Goal: Transaction & Acquisition: Purchase product/service

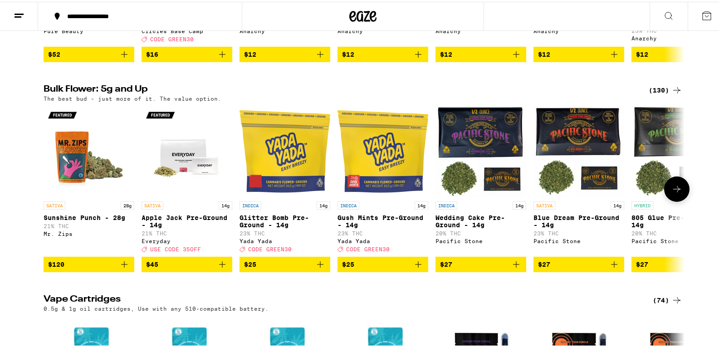
scroll to position [1089, 0]
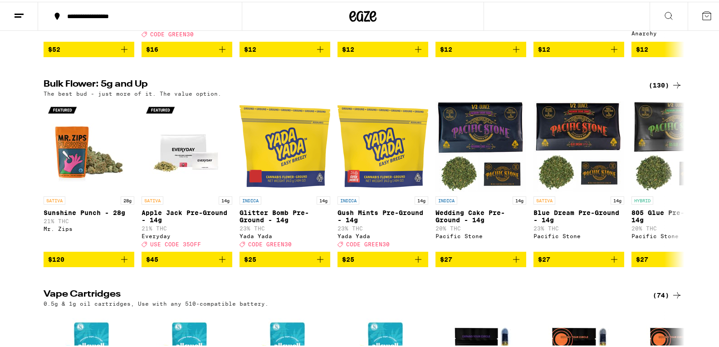
click at [661, 89] on div "(130)" at bounding box center [666, 83] width 34 height 11
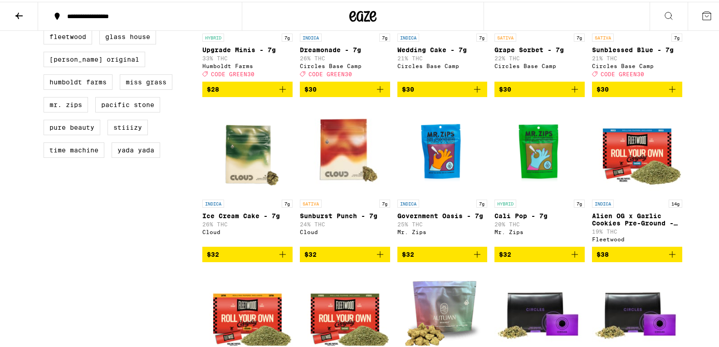
scroll to position [499, 0]
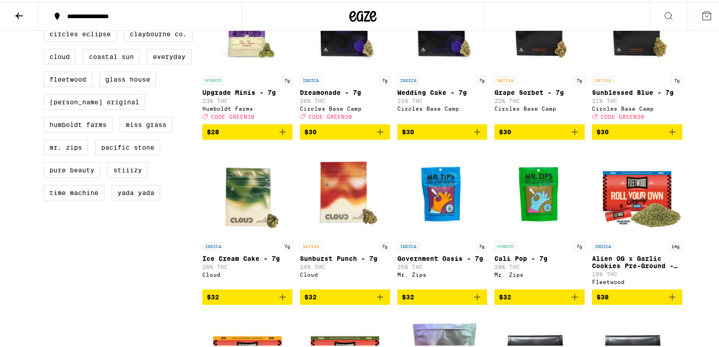
click at [14, 15] on icon at bounding box center [19, 14] width 11 height 11
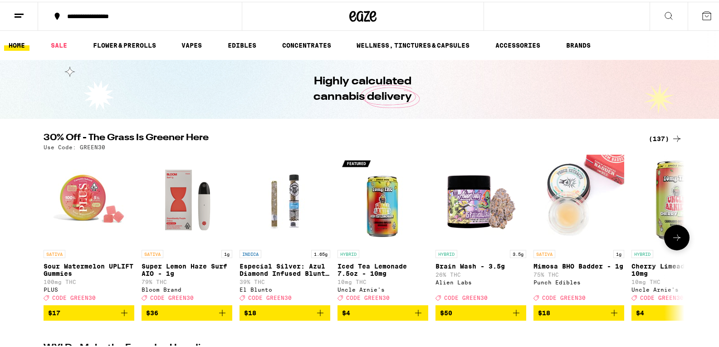
click at [663, 136] on div "(137)" at bounding box center [666, 137] width 34 height 11
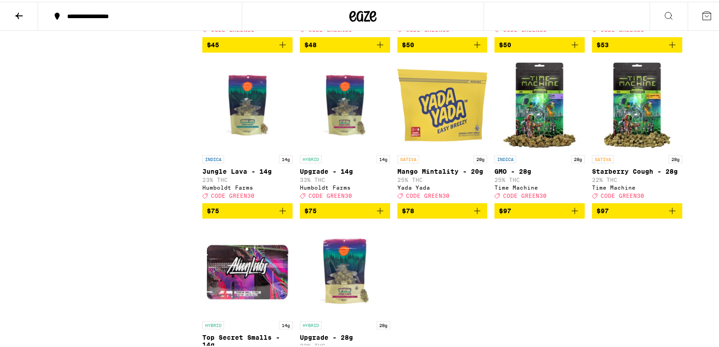
scroll to position [4536, 0]
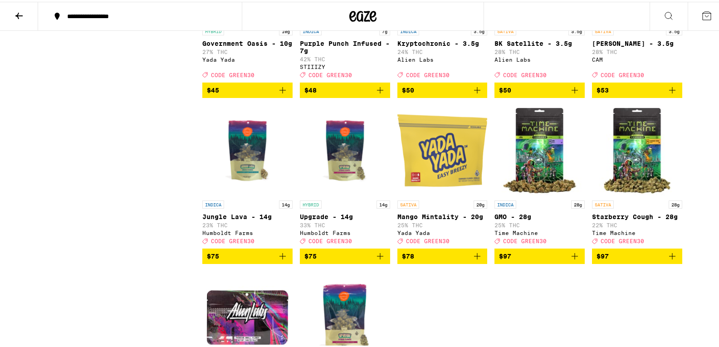
click at [282, 94] on icon "Add to bag" at bounding box center [282, 88] width 11 height 11
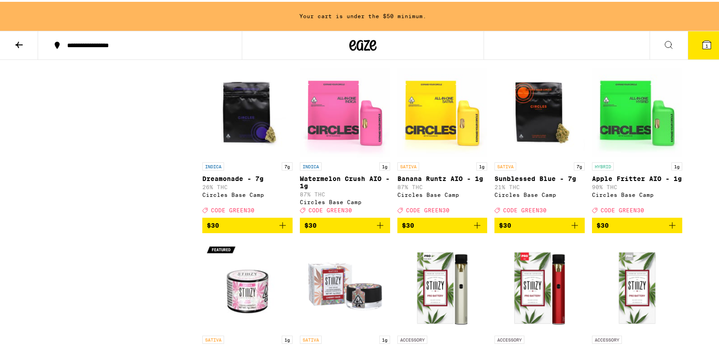
scroll to position [2706, 0]
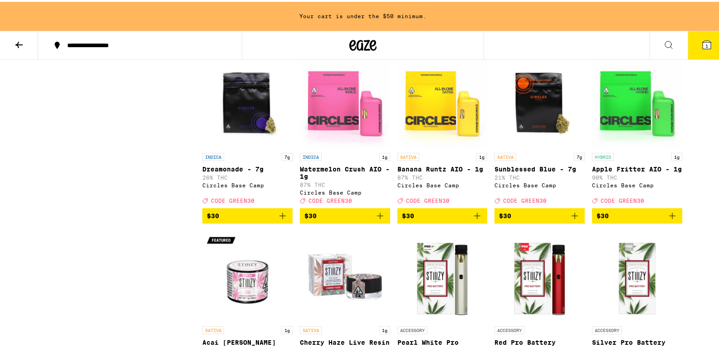
click at [375, 220] on icon "Add to bag" at bounding box center [380, 214] width 11 height 11
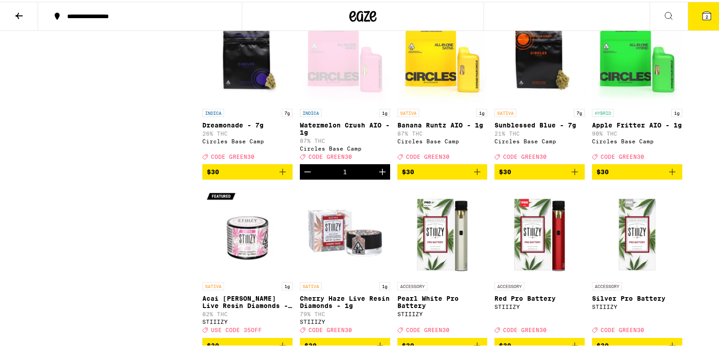
scroll to position [2677, 0]
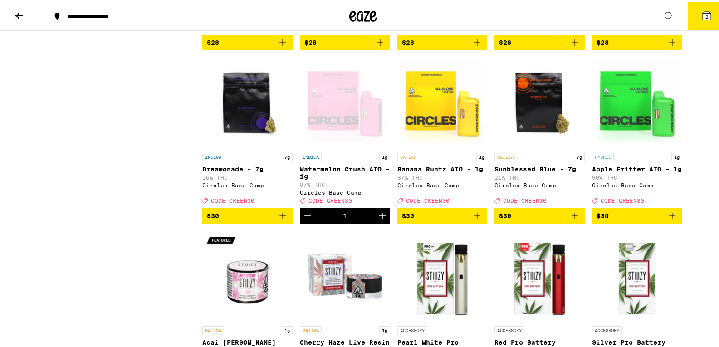
click at [669, 217] on icon "Add to bag" at bounding box center [672, 214] width 6 height 6
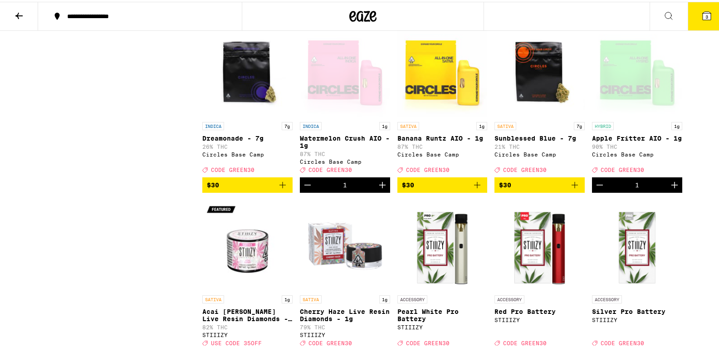
scroll to position [2767, 0]
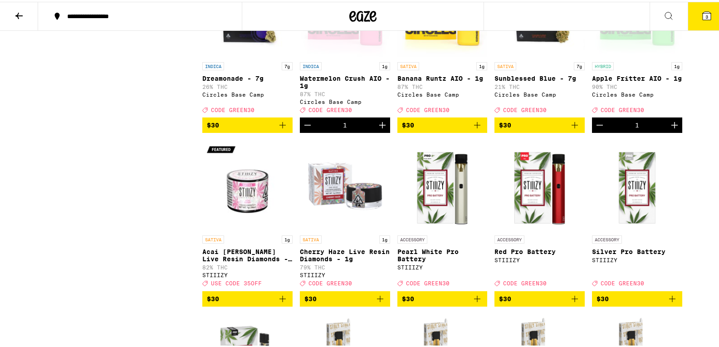
click at [279, 129] on icon "Add to bag" at bounding box center [282, 123] width 11 height 11
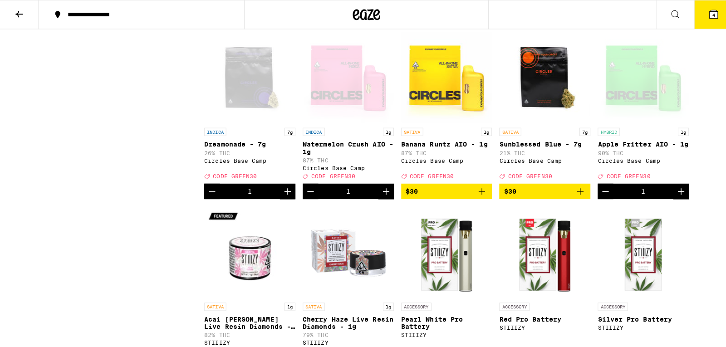
scroll to position [2677, 0]
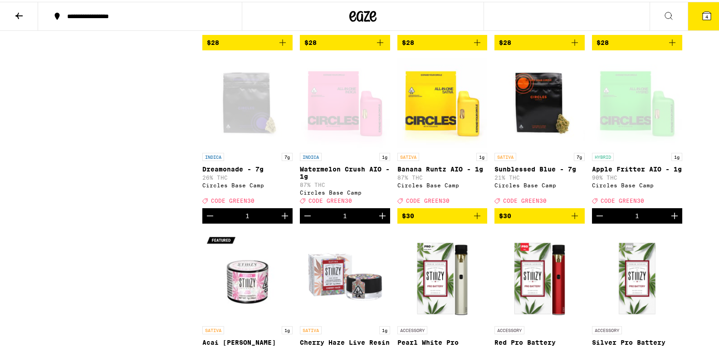
click at [705, 14] on span "4" at bounding box center [706, 14] width 3 height 5
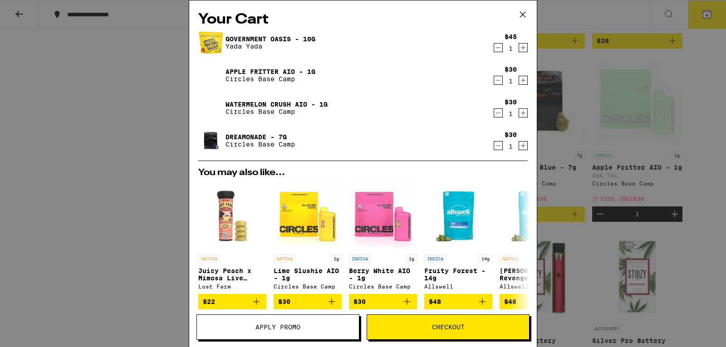
click at [288, 330] on span "Apply Promo" at bounding box center [277, 327] width 45 height 6
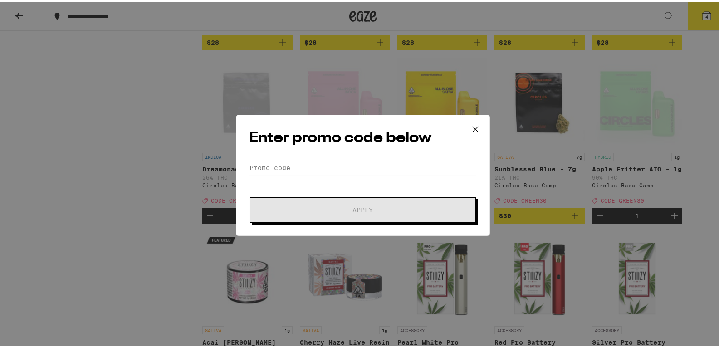
click at [285, 164] on input "Promo Code" at bounding box center [363, 166] width 228 height 14
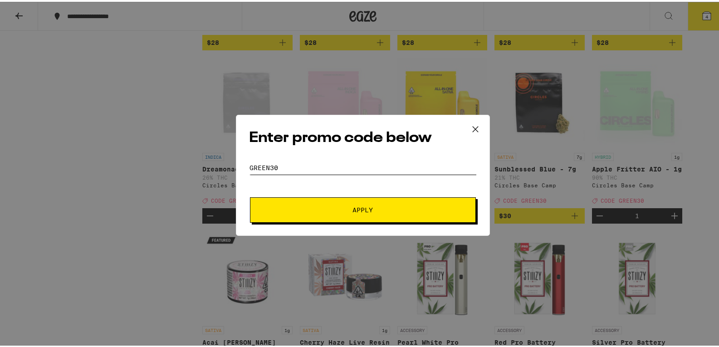
type input "green30"
click at [250, 196] on button "Apply" at bounding box center [363, 208] width 226 height 25
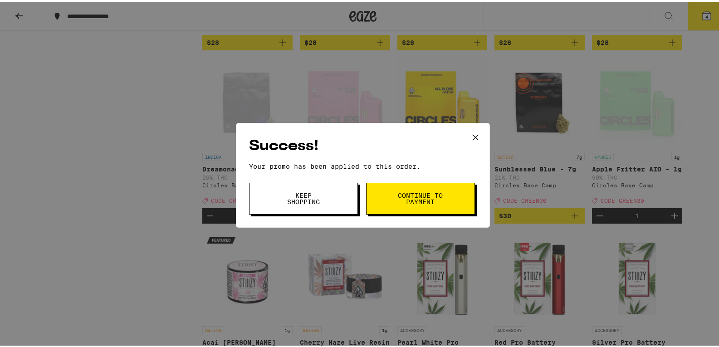
click at [66, 180] on div "Success! Your promo has been applied to this order. Promo Code green30 Keep Sho…" at bounding box center [363, 173] width 726 height 347
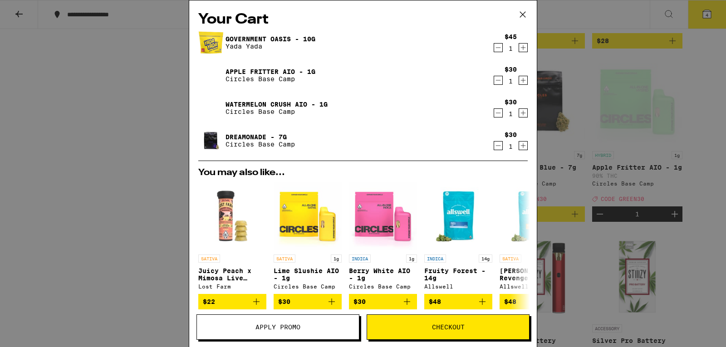
click at [60, 172] on div "Your Cart Government Oasis - 10g Yada Yada $45 1 Apple Fritter AIO - 1g Circles…" at bounding box center [363, 173] width 726 height 347
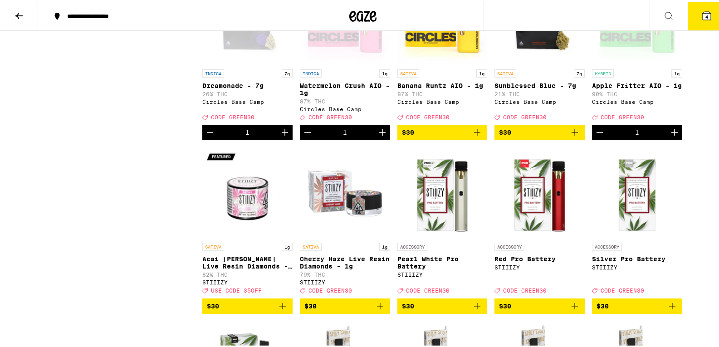
scroll to position [2767, 0]
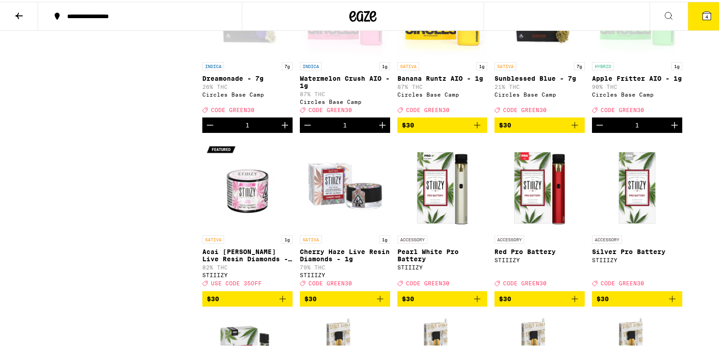
click at [304, 129] on icon "Decrement" at bounding box center [307, 123] width 11 height 11
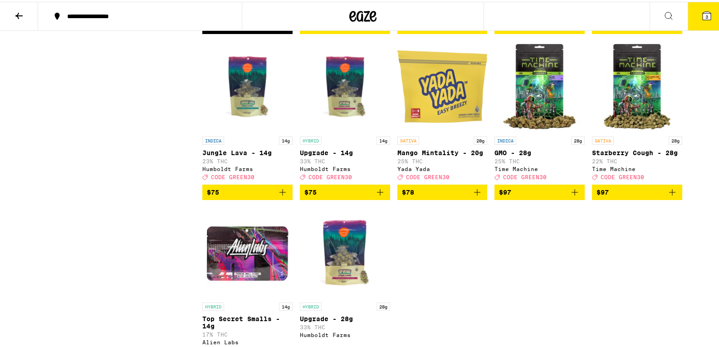
scroll to position [4601, 0]
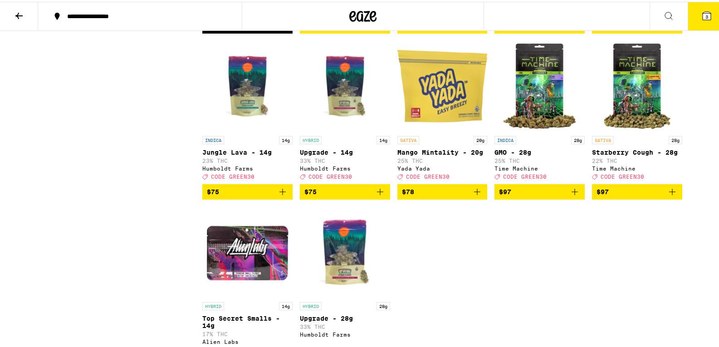
click at [205, 29] on icon "Decrement" at bounding box center [210, 24] width 11 height 11
click at [281, 27] on icon "Add to bag" at bounding box center [282, 24] width 6 height 6
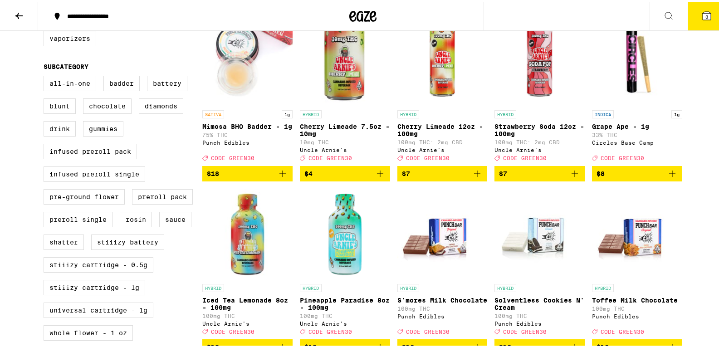
scroll to position [337, 0]
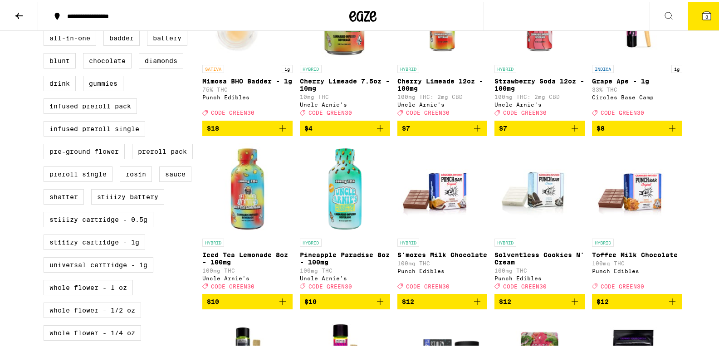
click at [653, 218] on img "Open page for Toffee Milk Chocolate from Punch Edibles" at bounding box center [637, 187] width 90 height 91
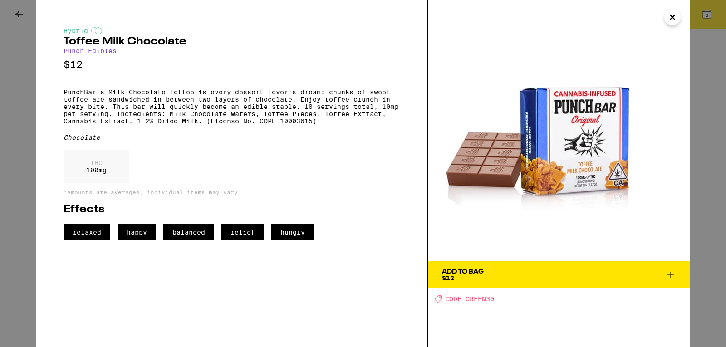
click at [513, 278] on span "Add To Bag $12" at bounding box center [559, 275] width 234 height 13
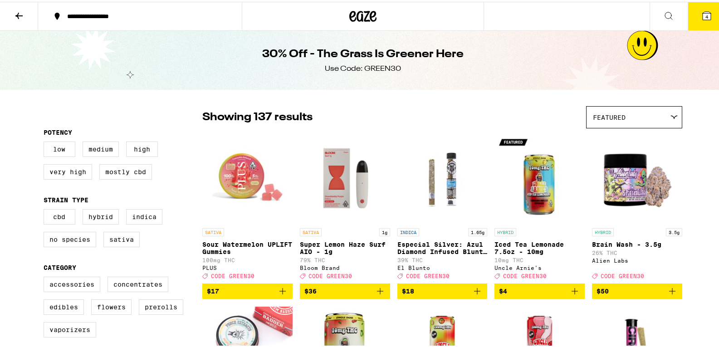
click at [701, 9] on icon at bounding box center [706, 14] width 11 height 11
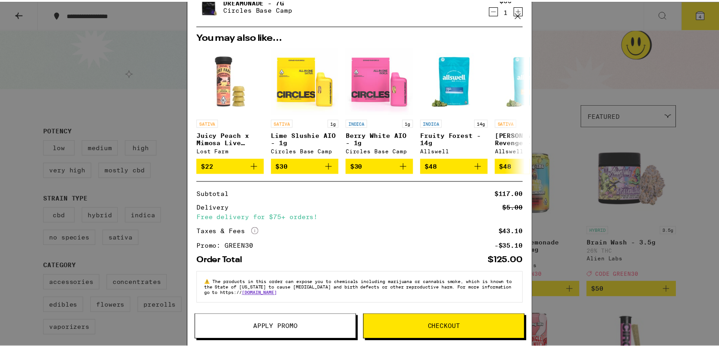
scroll to position [141, 0]
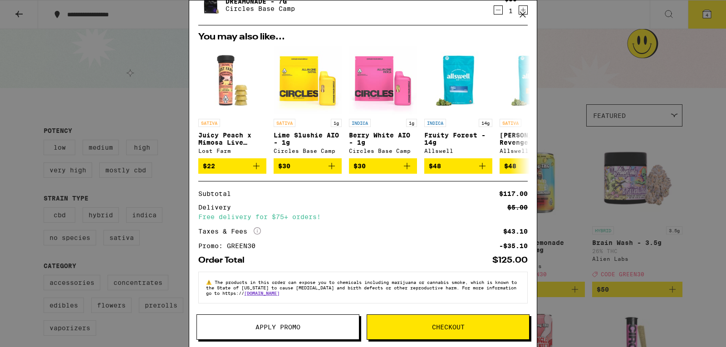
click at [452, 323] on button "Checkout" at bounding box center [448, 326] width 163 height 25
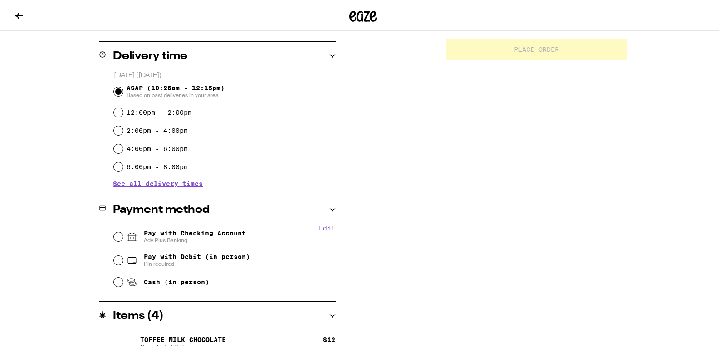
scroll to position [227, 0]
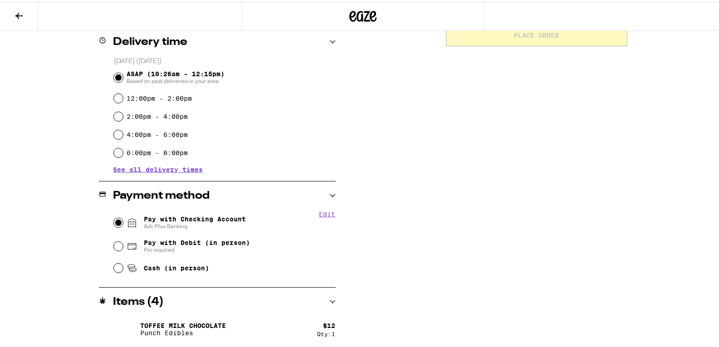
click at [114, 225] on input "Pay with Checking Account Adv Plus Banking" at bounding box center [118, 220] width 9 height 9
radio input "true"
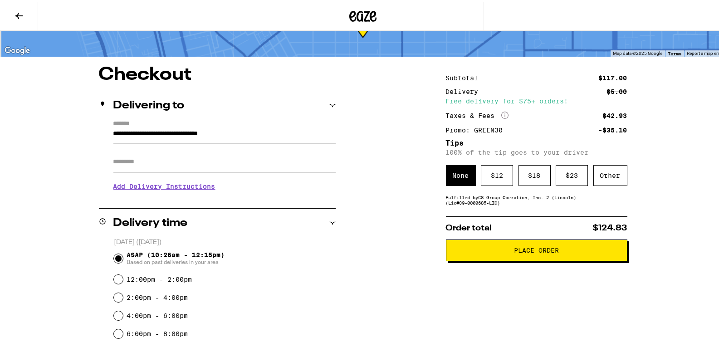
scroll to position [37, 0]
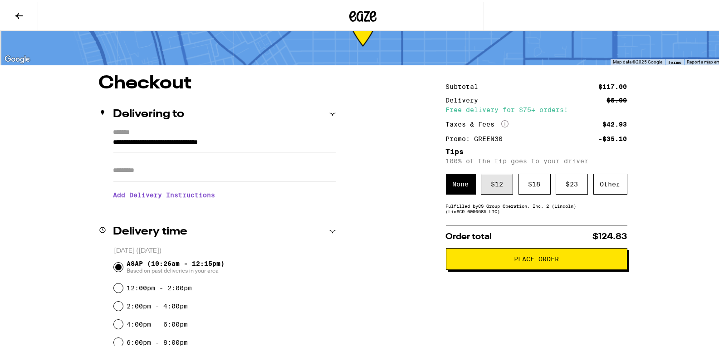
click at [489, 182] on div "$ 12" at bounding box center [497, 182] width 32 height 21
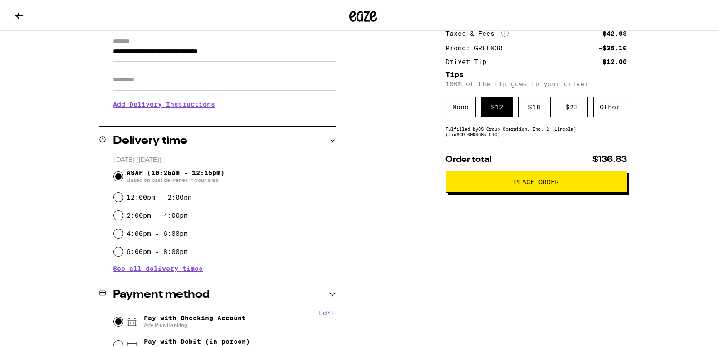
scroll to position [0, 0]
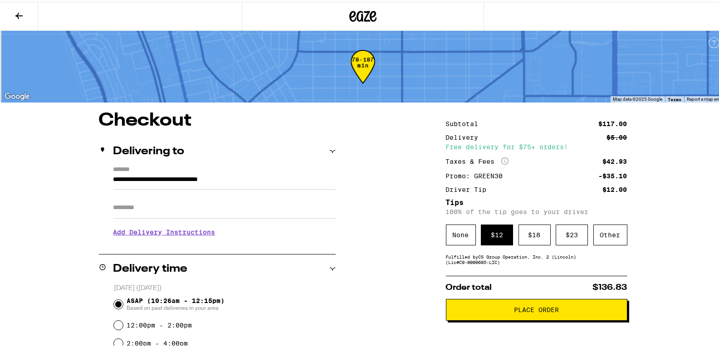
click at [528, 311] on span "Place Order" at bounding box center [536, 308] width 45 height 6
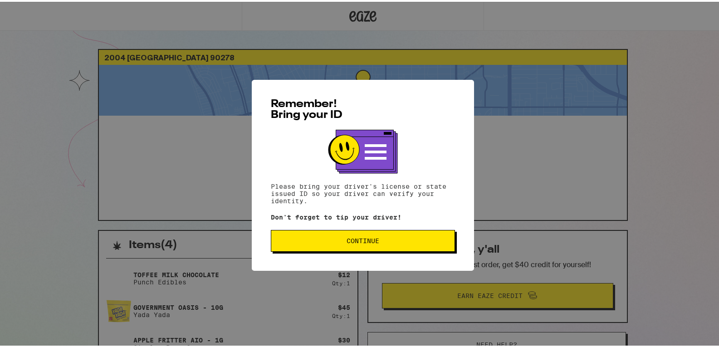
click at [395, 248] on button "Continue" at bounding box center [363, 239] width 184 height 22
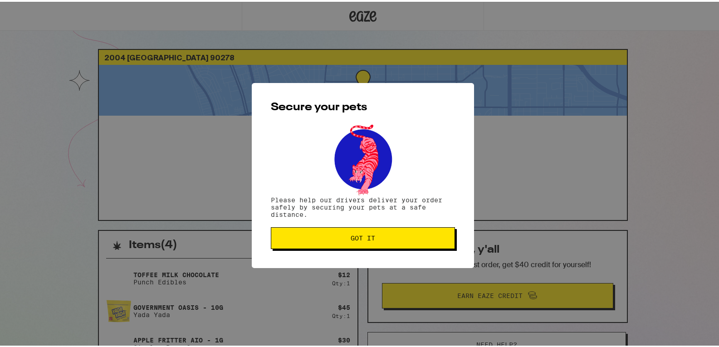
click at [356, 243] on button "Got it" at bounding box center [363, 236] width 184 height 22
